Goal: Check status

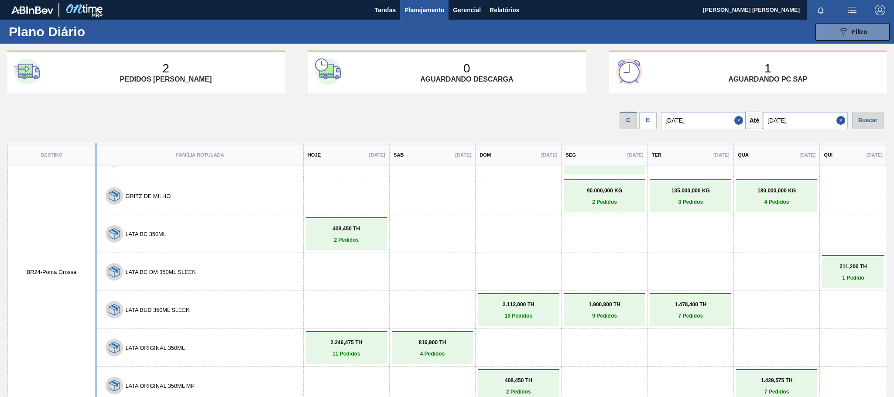
scroll to position [71, 0]
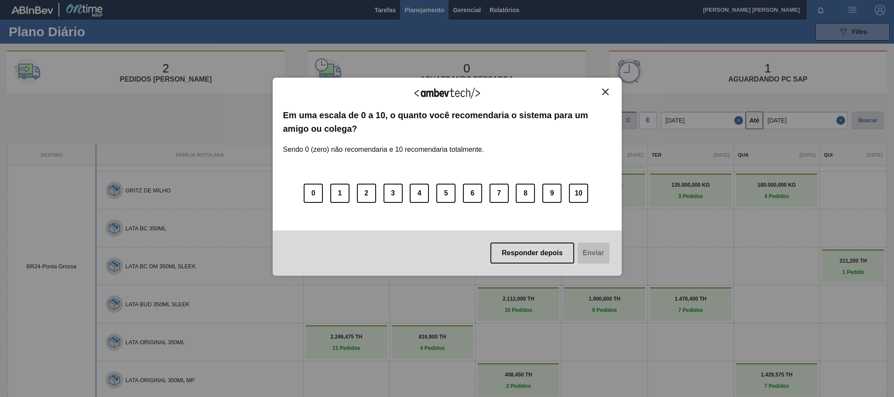
click at [604, 93] on img "Close" at bounding box center [605, 92] width 7 height 7
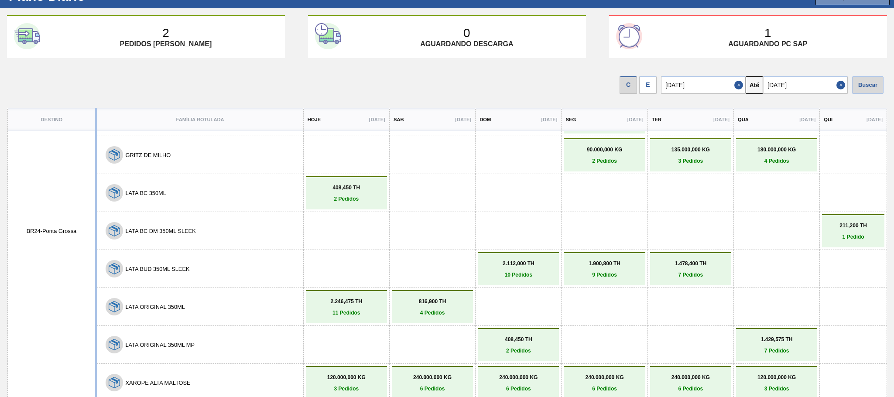
click at [624, 220] on div at bounding box center [604, 231] width 77 height 28
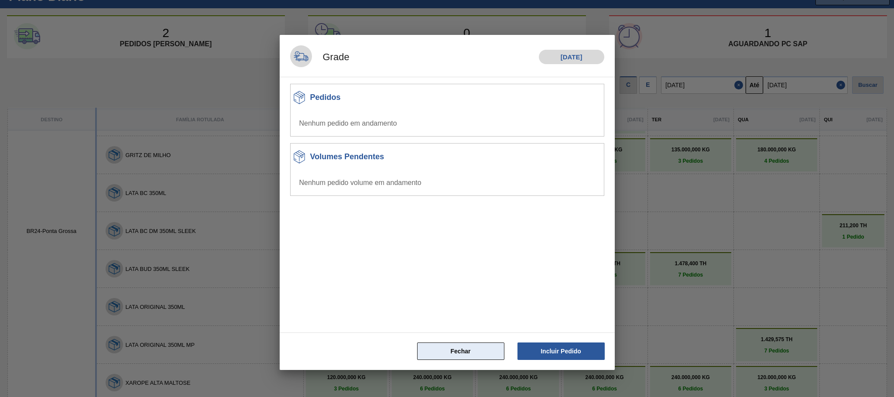
click at [467, 348] on button "Fechar" at bounding box center [460, 350] width 87 height 17
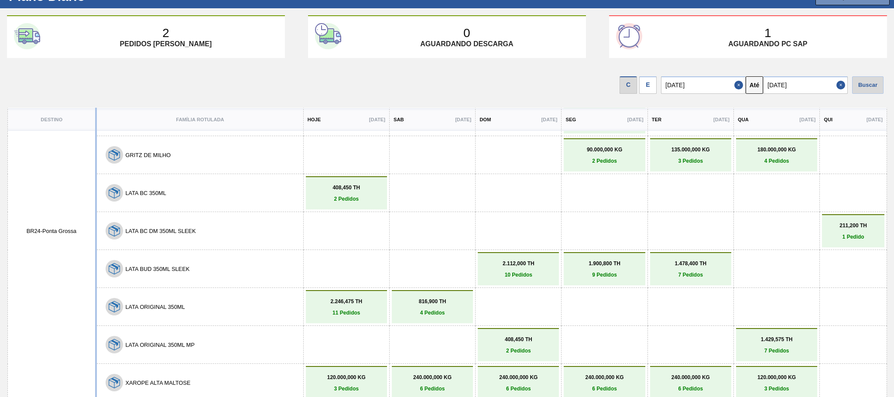
click at [840, 84] on button "Close" at bounding box center [841, 84] width 11 height 17
click at [840, 84] on input "text" at bounding box center [805, 84] width 85 height 17
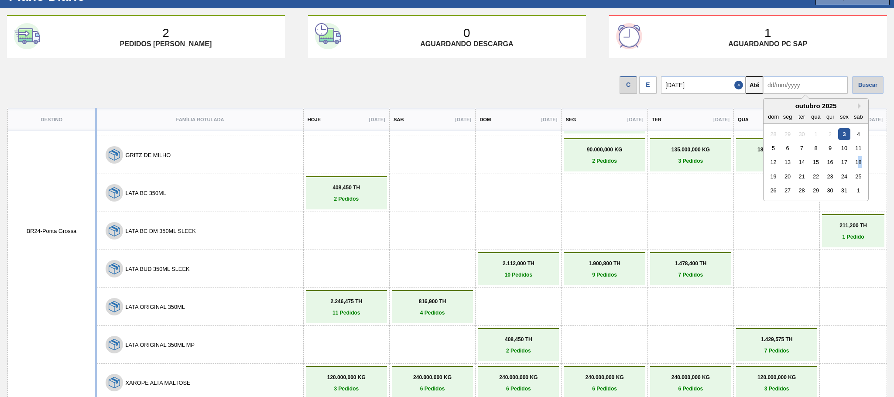
click at [857, 164] on div "18" at bounding box center [858, 162] width 12 height 12
type input "[DATE]"
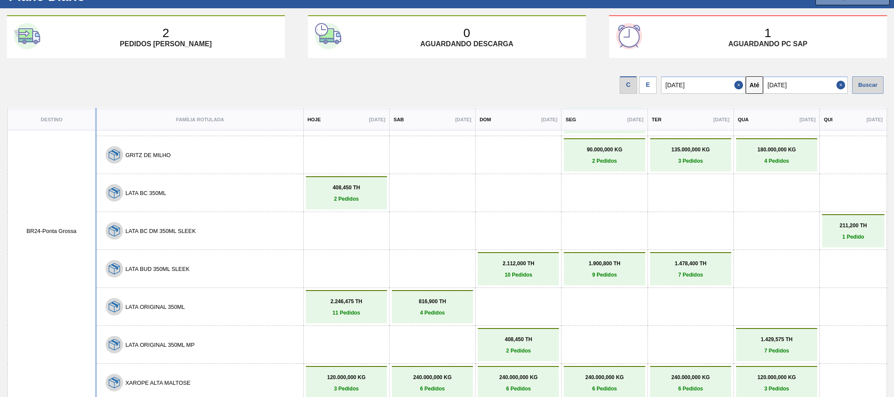
click at [873, 85] on div "Buscar" at bounding box center [867, 84] width 31 height 17
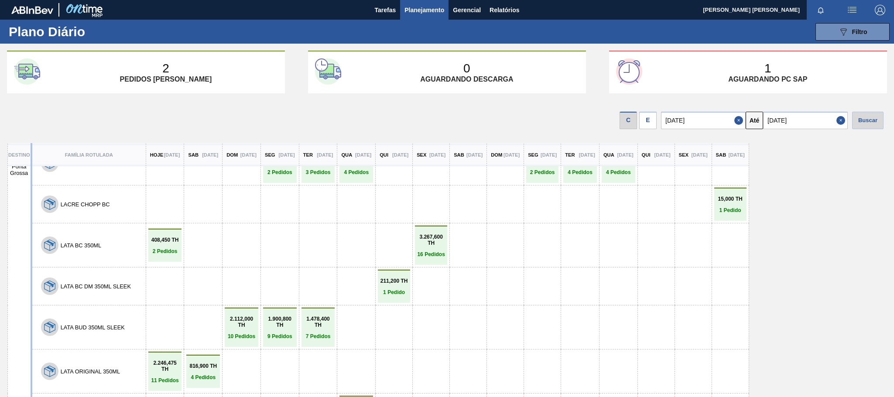
scroll to position [35, 0]
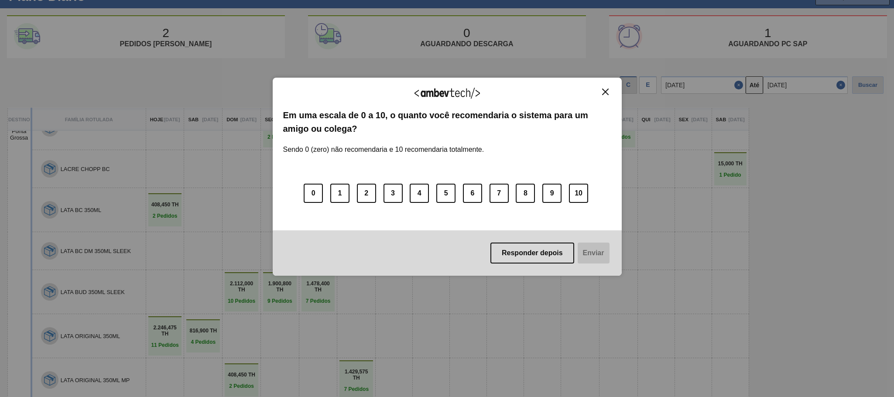
click at [607, 93] on img "Close" at bounding box center [605, 92] width 7 height 7
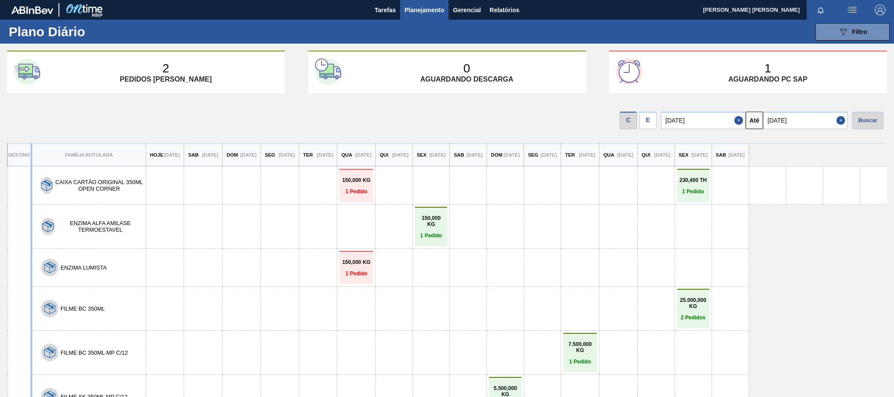
scroll to position [131, 0]
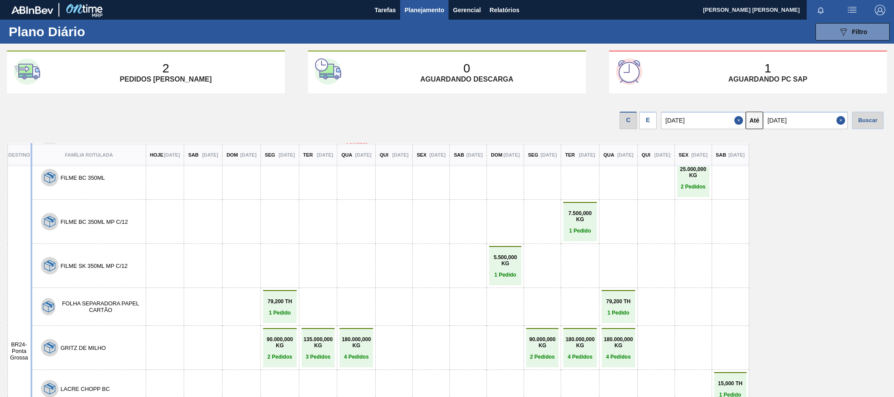
click at [707, 334] on div at bounding box center [693, 348] width 28 height 28
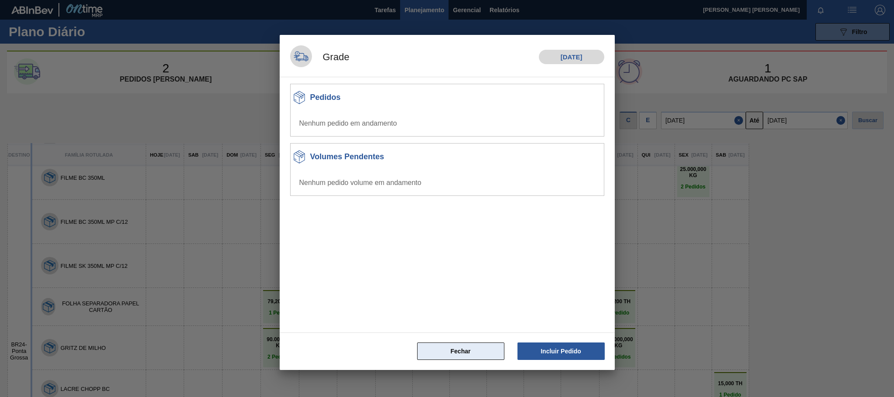
click at [467, 356] on button "Fechar" at bounding box center [460, 350] width 87 height 17
